Goal: Task Accomplishment & Management: Complete application form

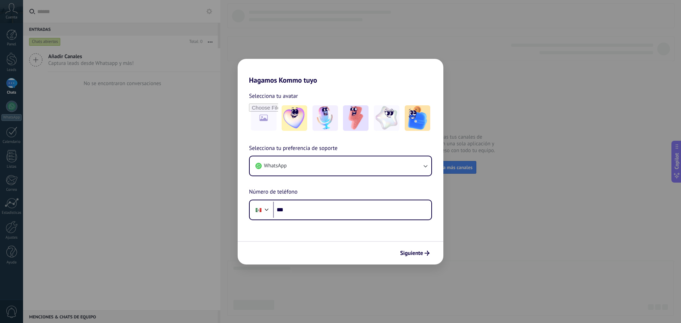
click at [17, 84] on div "Hagamos Kommo tuyo Selecciona tu avatar Selecciona tu preferencia de soporte Wh…" at bounding box center [340, 161] width 681 height 323
click at [6, 72] on div "Hagamos Kommo tuyo Selecciona tu avatar Selecciona tu preferencia de soporte Wh…" at bounding box center [340, 161] width 681 height 323
click at [401, 126] on div at bounding box center [386, 118] width 29 height 29
click at [422, 61] on h2 "Hagamos Kommo tuyo" at bounding box center [341, 72] width 206 height 26
click at [360, 31] on div "Hagamos Kommo tuyo Selecciona tu avatar Restablecer Selecciona tu preferencia d…" at bounding box center [340, 161] width 681 height 323
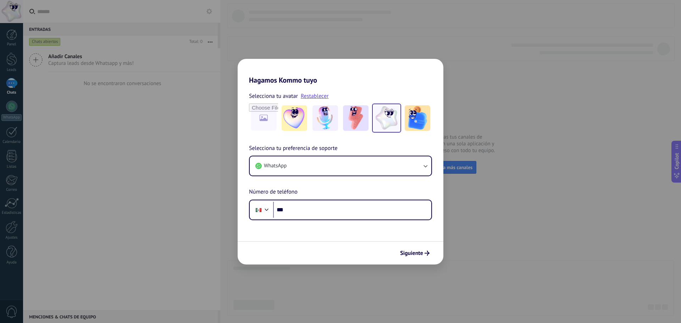
click at [307, 36] on div "Hagamos Kommo tuyo Selecciona tu avatar Restablecer Selecciona tu preferencia d…" at bounding box center [340, 161] width 681 height 323
click at [8, 32] on div "Hagamos Kommo tuyo Selecciona tu avatar Restablecer Selecciona tu preferencia d…" at bounding box center [340, 161] width 681 height 323
click at [12, 37] on div "Hagamos Kommo tuyo Selecciona tu avatar Restablecer Selecciona tu preferencia d…" at bounding box center [340, 161] width 681 height 323
click at [425, 165] on icon "button" at bounding box center [425, 165] width 7 height 7
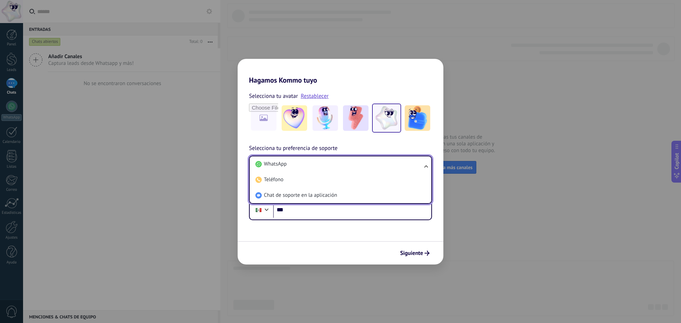
click at [427, 165] on ul "WhatsApp Teléfono Chat de soporte en la aplicación" at bounding box center [340, 180] width 183 height 48
click at [513, 150] on div "Hagamos Kommo tuyo Selecciona tu avatar Restablecer Selecciona tu preferencia d…" at bounding box center [340, 161] width 681 height 323
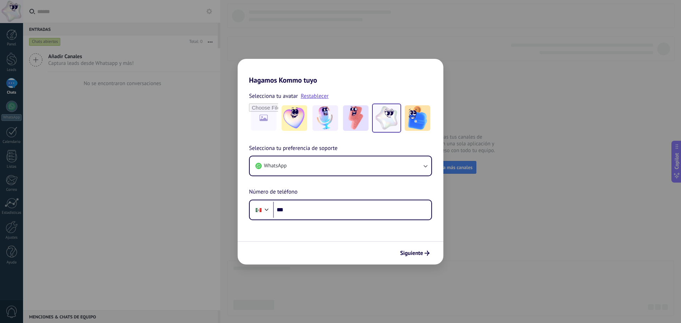
click at [14, 14] on div "Hagamos Kommo tuyo Selecciona tu avatar Restablecer Selecciona tu preferencia d…" at bounding box center [340, 161] width 681 height 323
